Goal: Information Seeking & Learning: Find specific fact

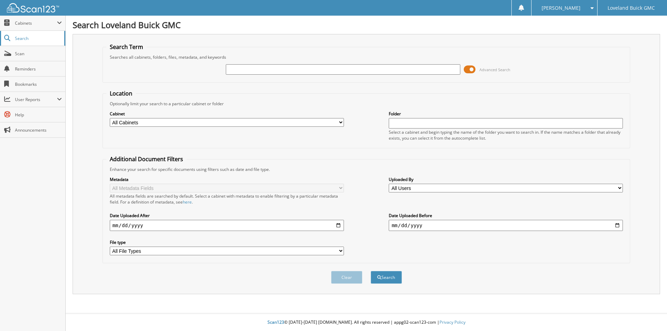
click at [27, 38] on span "Search" at bounding box center [38, 38] width 46 height 6
click at [292, 71] on input "text" at bounding box center [343, 69] width 234 height 10
type input "SR336821A"
click at [371, 271] on button "Search" at bounding box center [386, 277] width 31 height 13
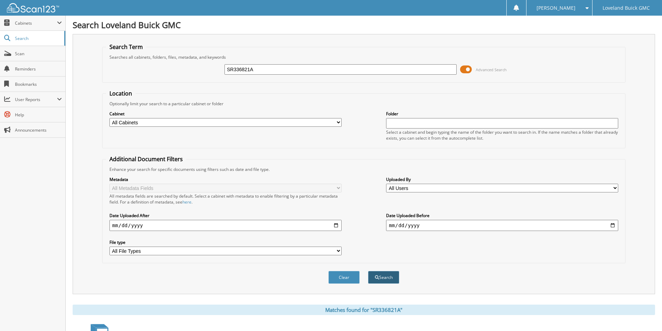
click at [377, 273] on button "Search" at bounding box center [383, 277] width 31 height 13
click at [23, 25] on span "Cabinets" at bounding box center [36, 23] width 42 height 6
click at [33, 72] on link "Search" at bounding box center [32, 68] width 65 height 15
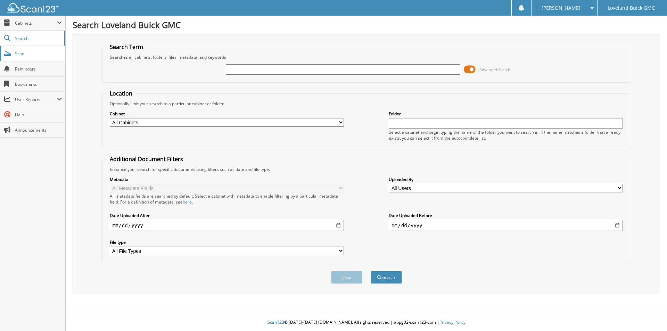
click at [22, 51] on span "Scan" at bounding box center [38, 54] width 47 height 6
click at [180, 123] on select "All Cabinets CAR DEALS IMPORT SERVICE RO PARTS SERVICE RO Needs Filing" at bounding box center [227, 122] width 234 height 9
select select "43923"
click at [110, 118] on select "All Cabinets CAR DEALS IMPORT SERVICE RO PARTS SERVICE RO Needs Filing" at bounding box center [227, 122] width 234 height 9
click at [273, 67] on input "text" at bounding box center [343, 69] width 234 height 10
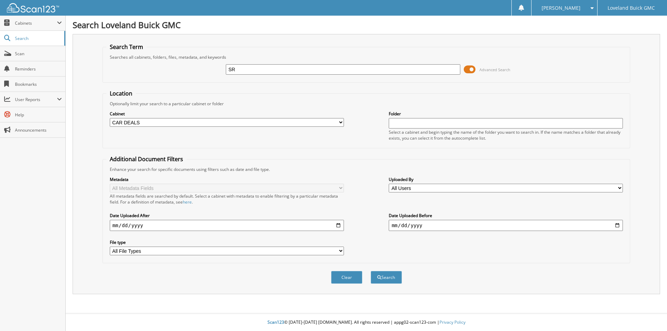
type input "S"
paste input "SR336821A"
type input "SR336821A"
click at [382, 279] on button "Search" at bounding box center [386, 277] width 31 height 13
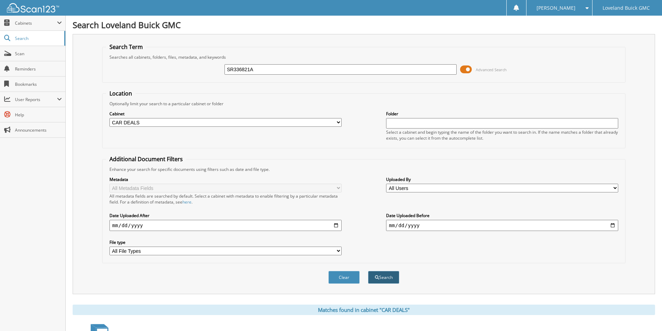
click at [386, 278] on button "Search" at bounding box center [383, 277] width 31 height 13
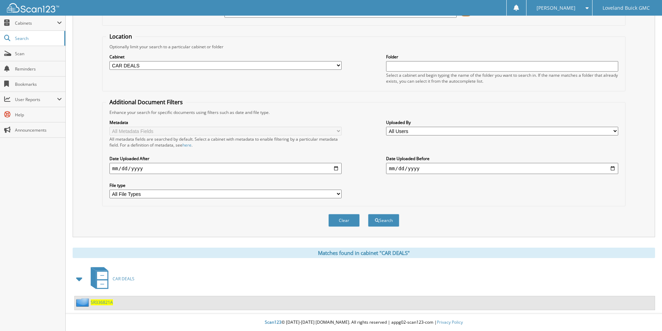
click at [105, 302] on span "SR336821A" at bounding box center [102, 303] width 22 height 6
